Goal: Transaction & Acquisition: Purchase product/service

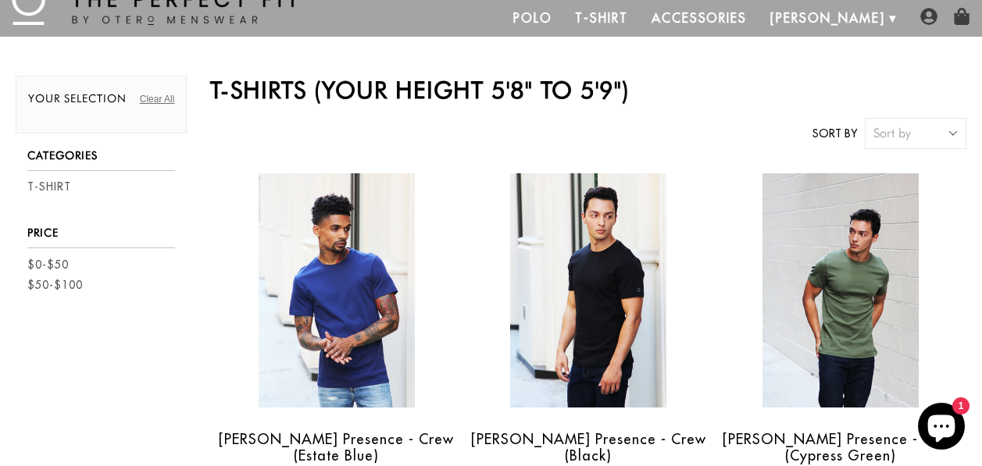
scroll to position [69, 0]
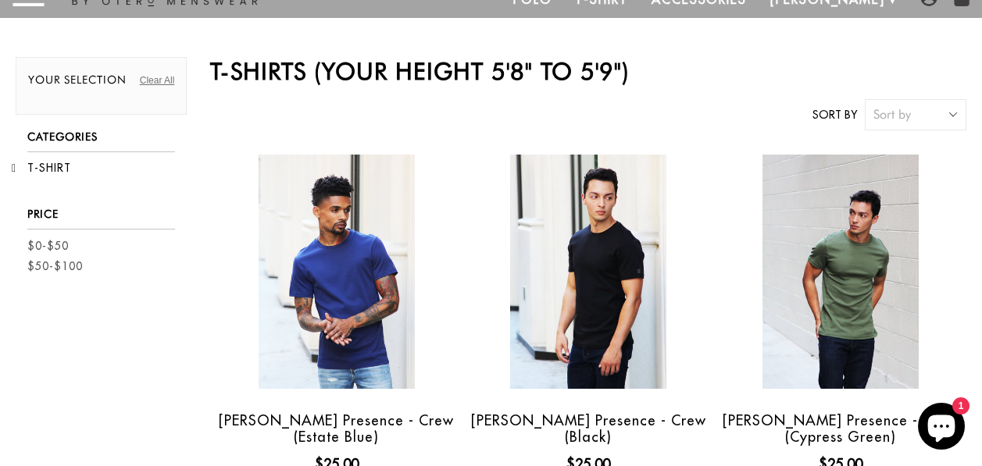
click at [49, 163] on link "T-Shirt" at bounding box center [49, 168] width 44 height 16
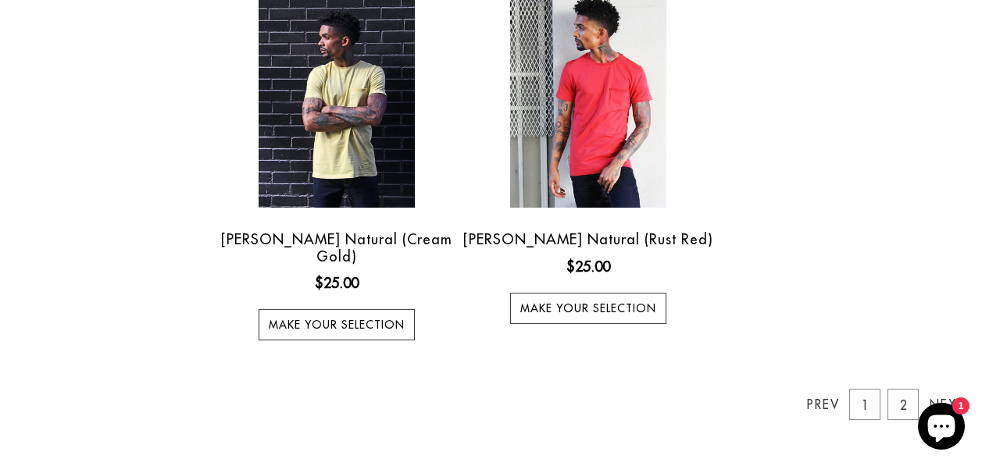
scroll to position [1794, 0]
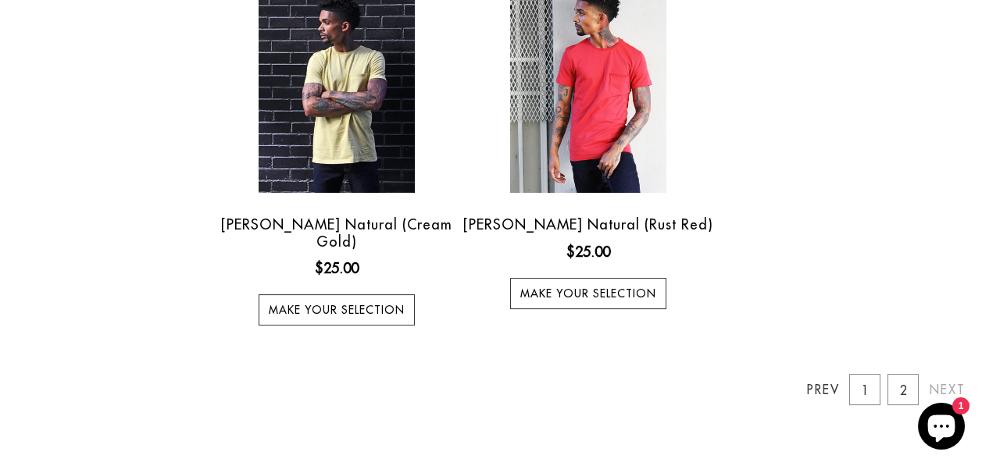
click at [955, 374] on link "Next" at bounding box center [944, 389] width 31 height 31
